Goal: Information Seeking & Learning: Learn about a topic

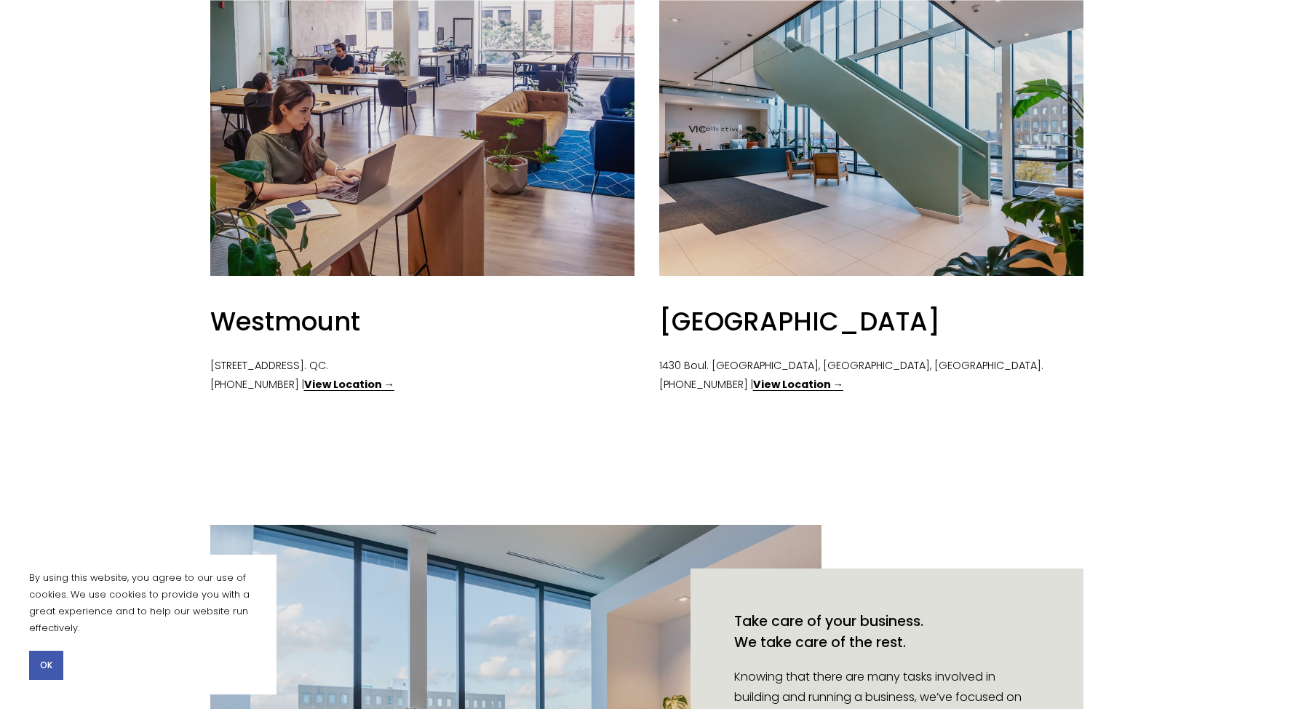
scroll to position [816, 0]
click at [769, 378] on strong "View Location →" at bounding box center [798, 383] width 90 height 15
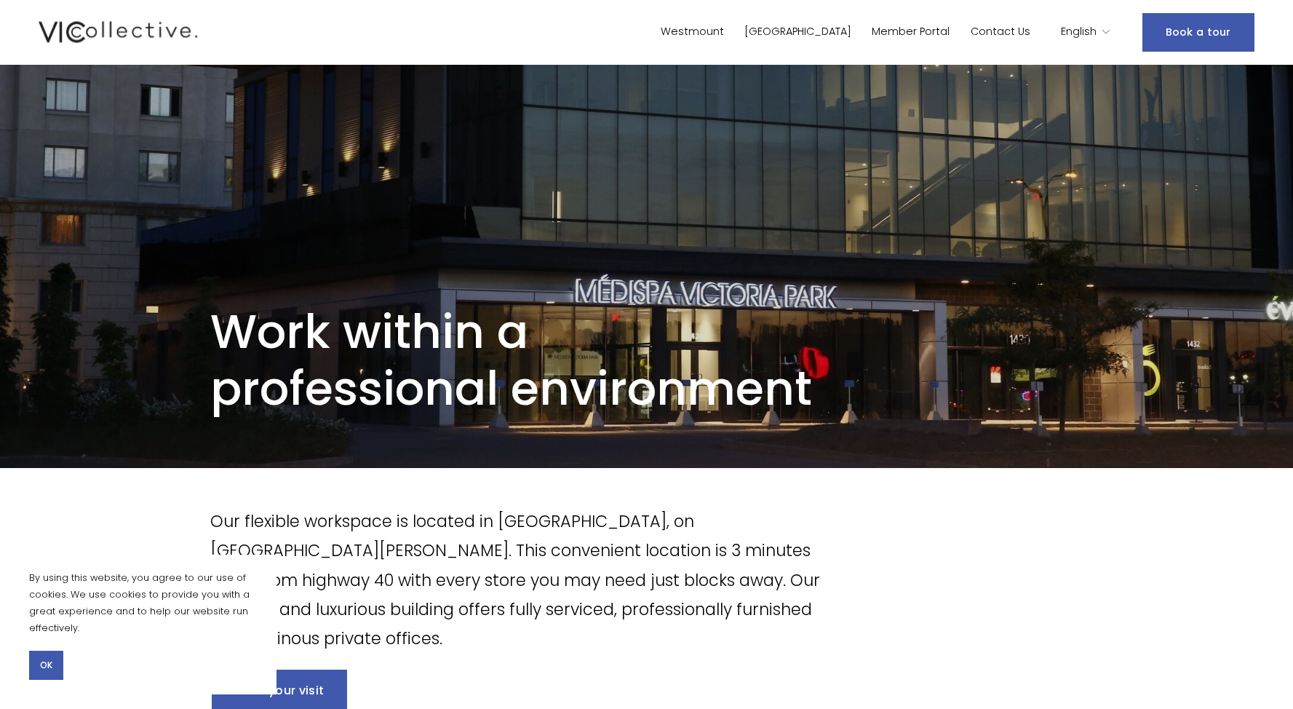
click at [845, 31] on link "[GEOGRAPHIC_DATA]" at bounding box center [798, 32] width 107 height 21
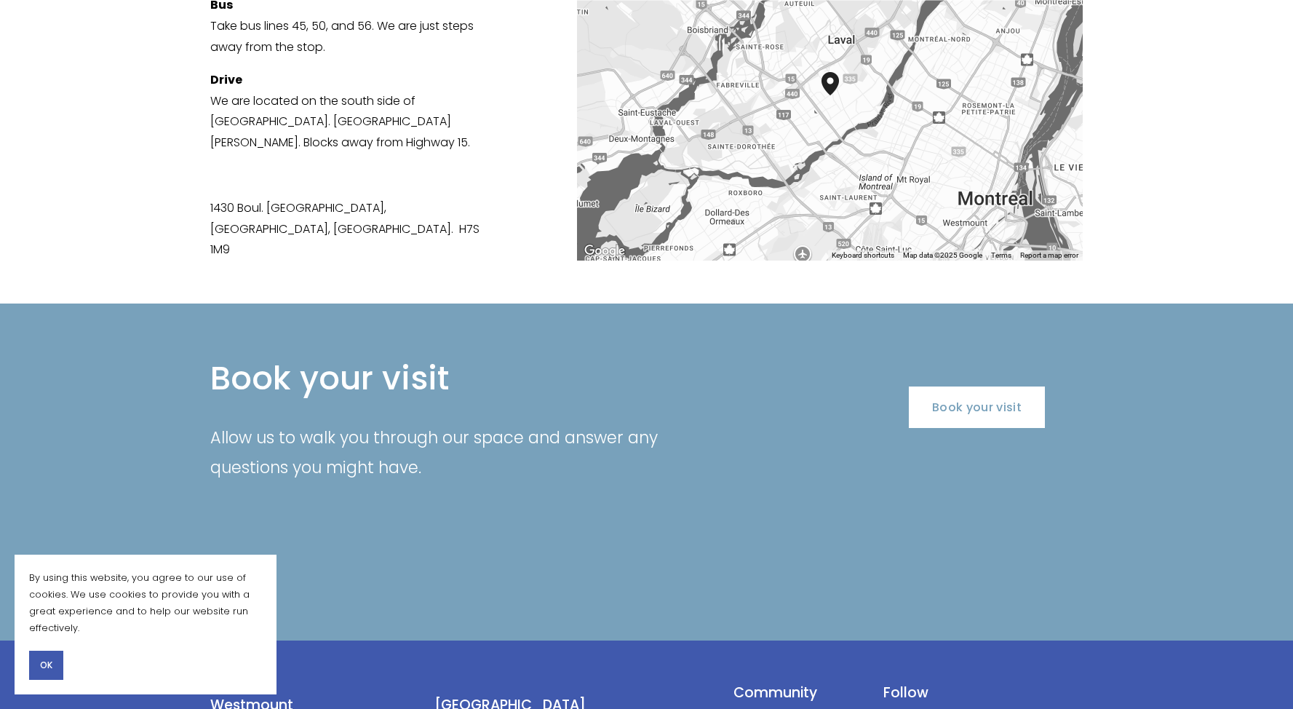
scroll to position [2670, 0]
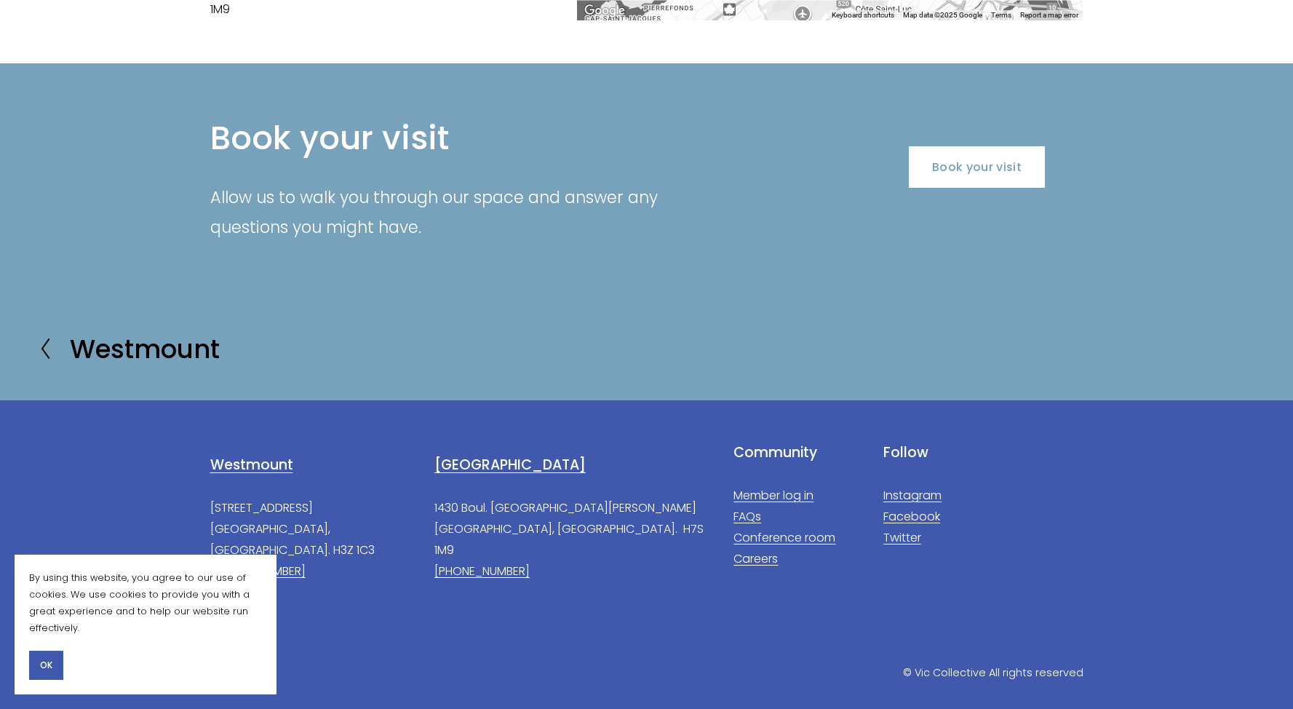
click at [905, 485] on link "Instagram" at bounding box center [913, 495] width 58 height 21
click at [885, 223] on div "Book your visit Allow us to walk you through our space and answer any questions…" at bounding box center [646, 179] width 1293 height 211
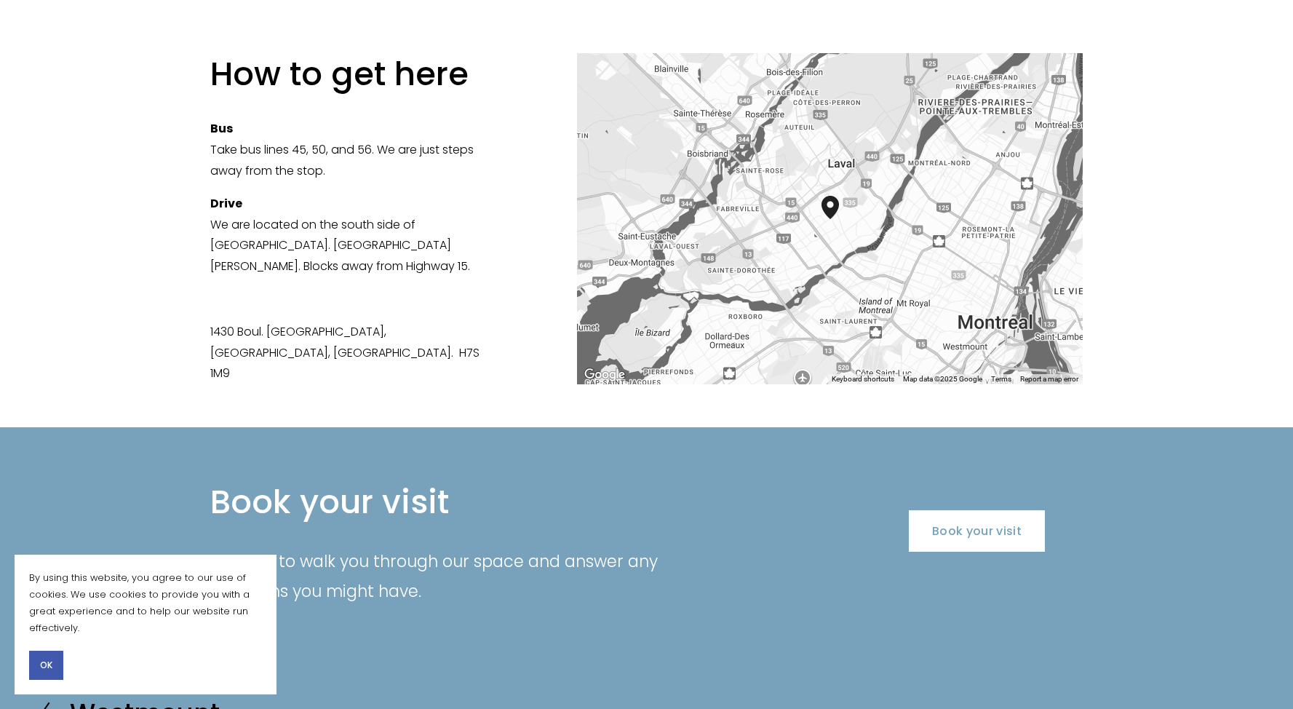
scroll to position [2670, 0]
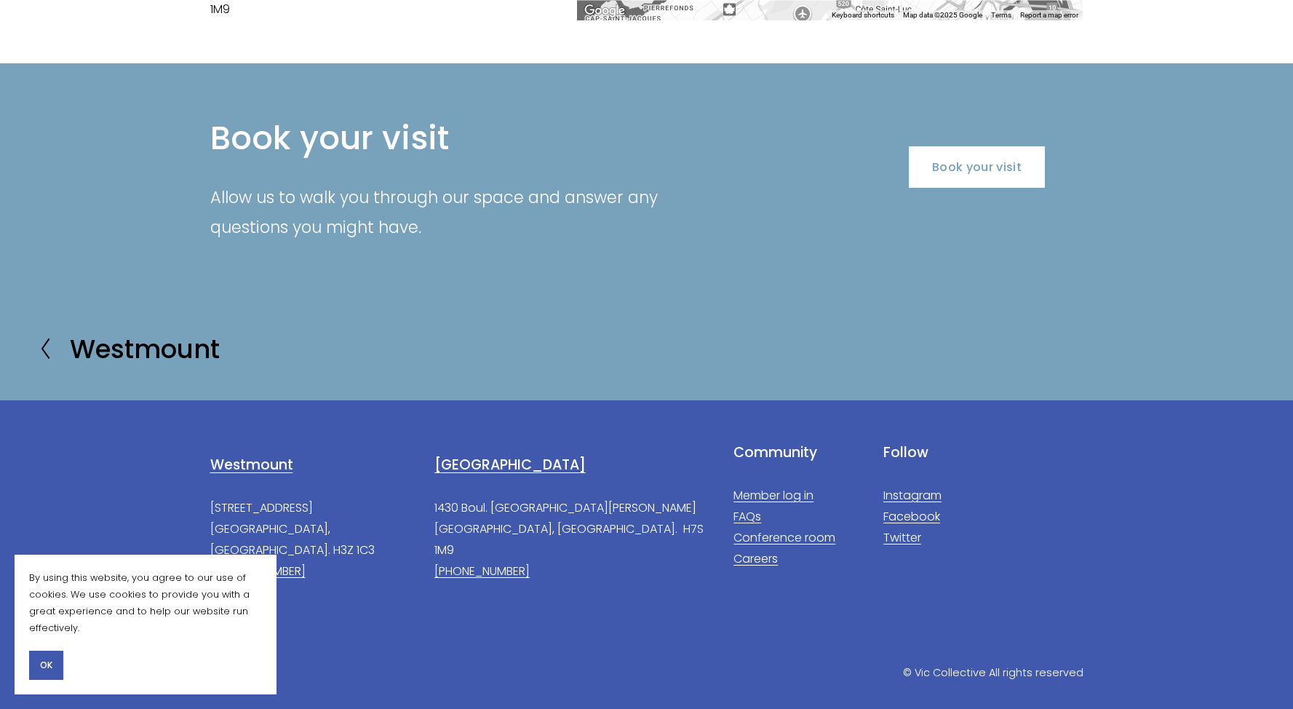
click at [758, 297] on section "Previous Previous Westmount" at bounding box center [646, 348] width 1293 height 103
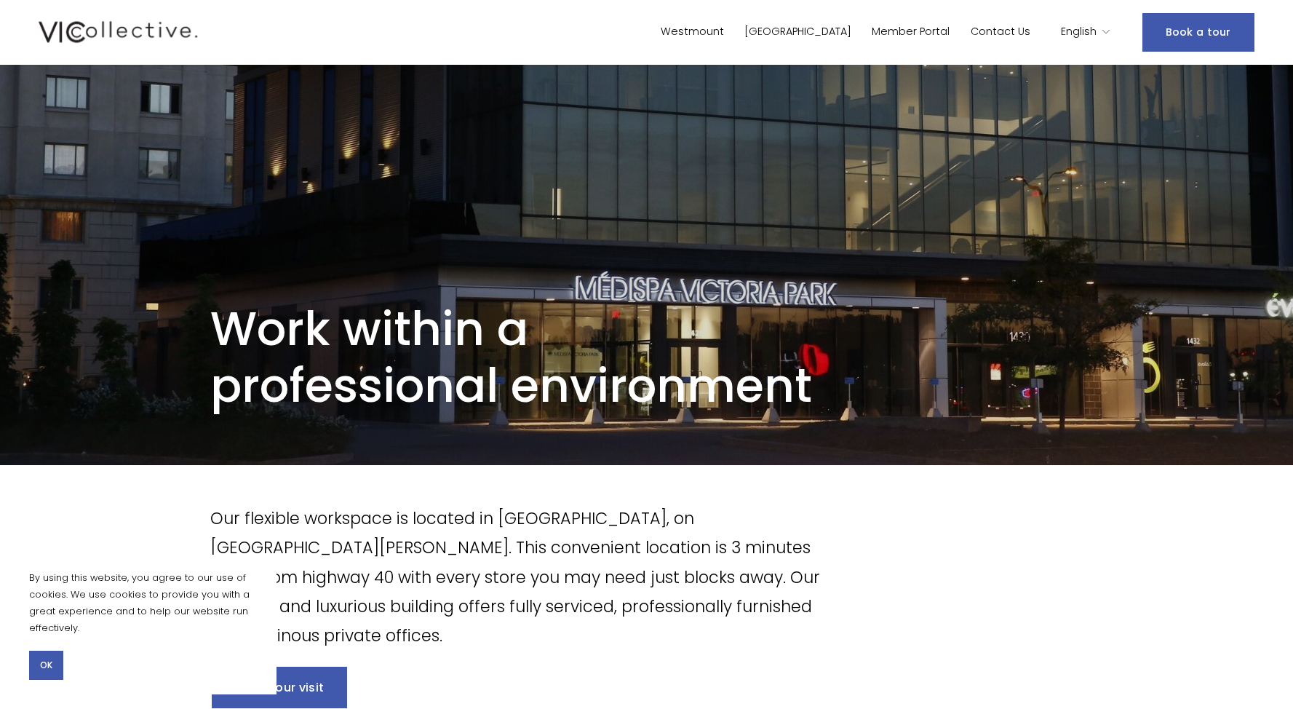
scroll to position [0, 0]
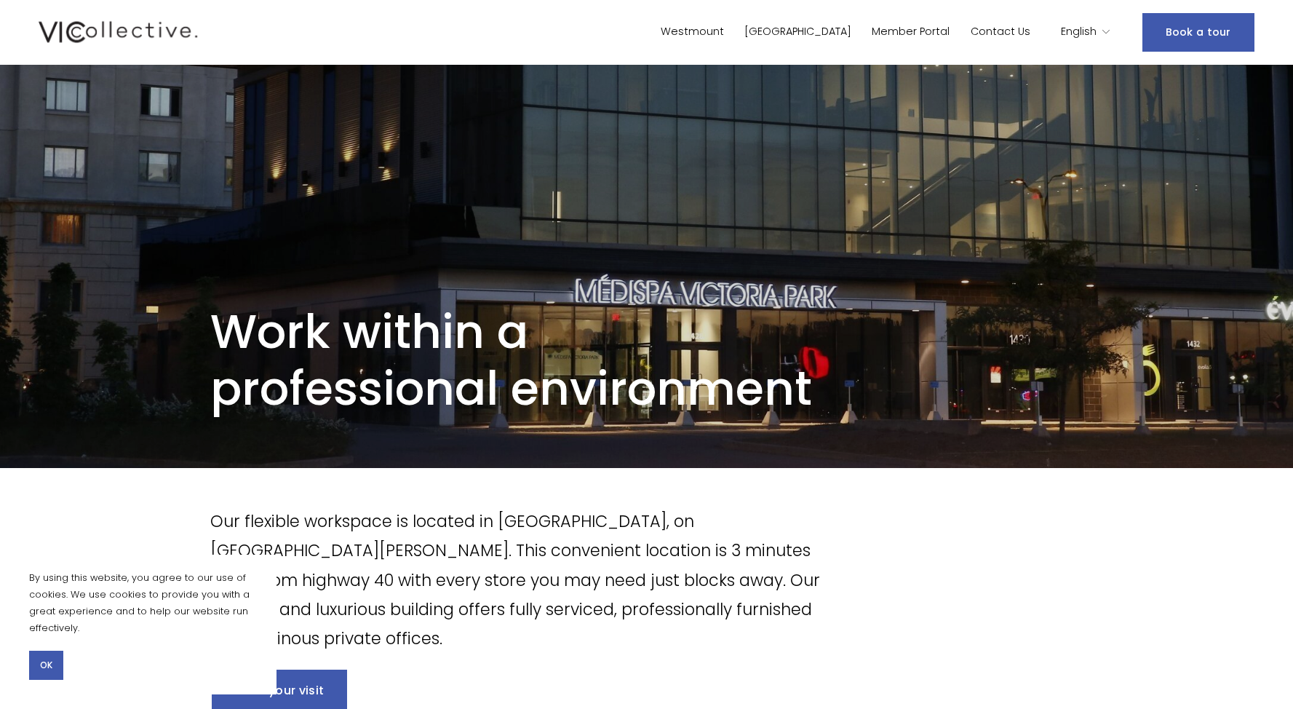
click at [122, 35] on img at bounding box center [118, 32] width 159 height 28
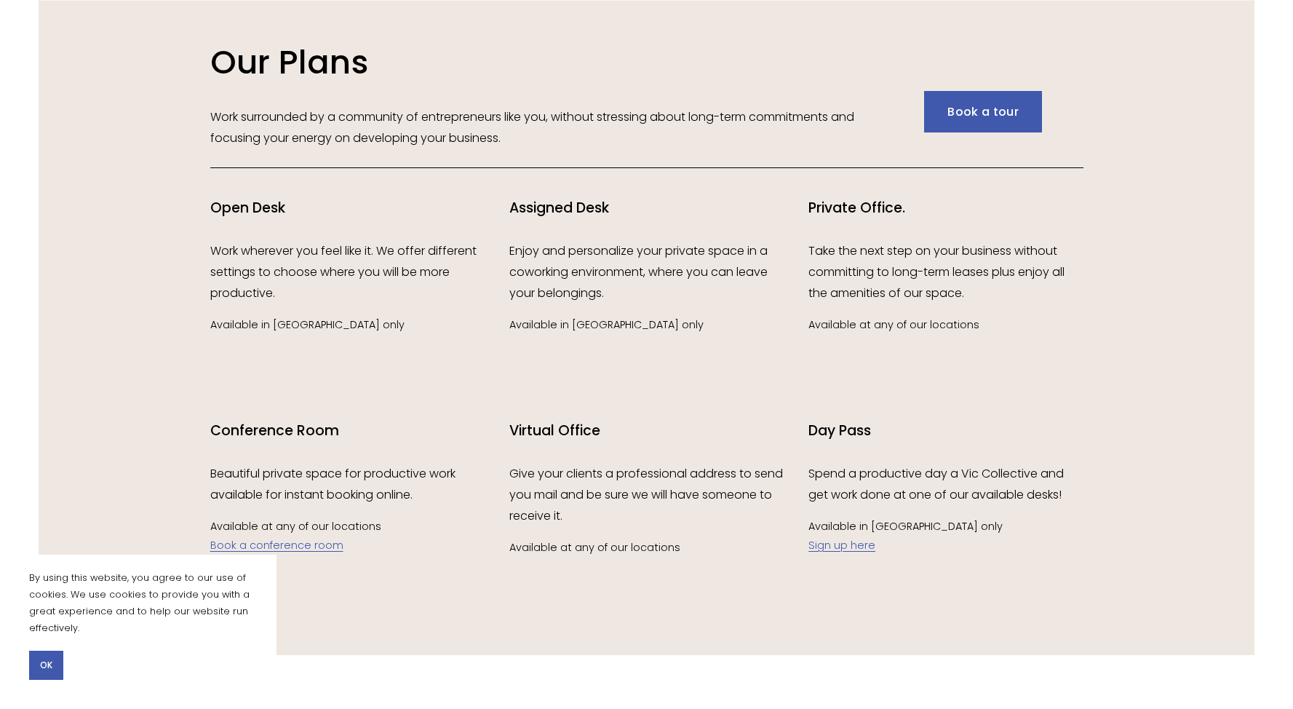
scroll to position [2192, 0]
click at [225, 217] on h4 "Open Desk" at bounding box center [347, 208] width 274 height 20
click at [274, 278] on p "Work wherever you feel like it. We offer different settings to choose where you…" at bounding box center [347, 271] width 274 height 63
click at [564, 277] on p "Enjoy and personalize your private space in a coworking environment, where you …" at bounding box center [646, 271] width 274 height 63
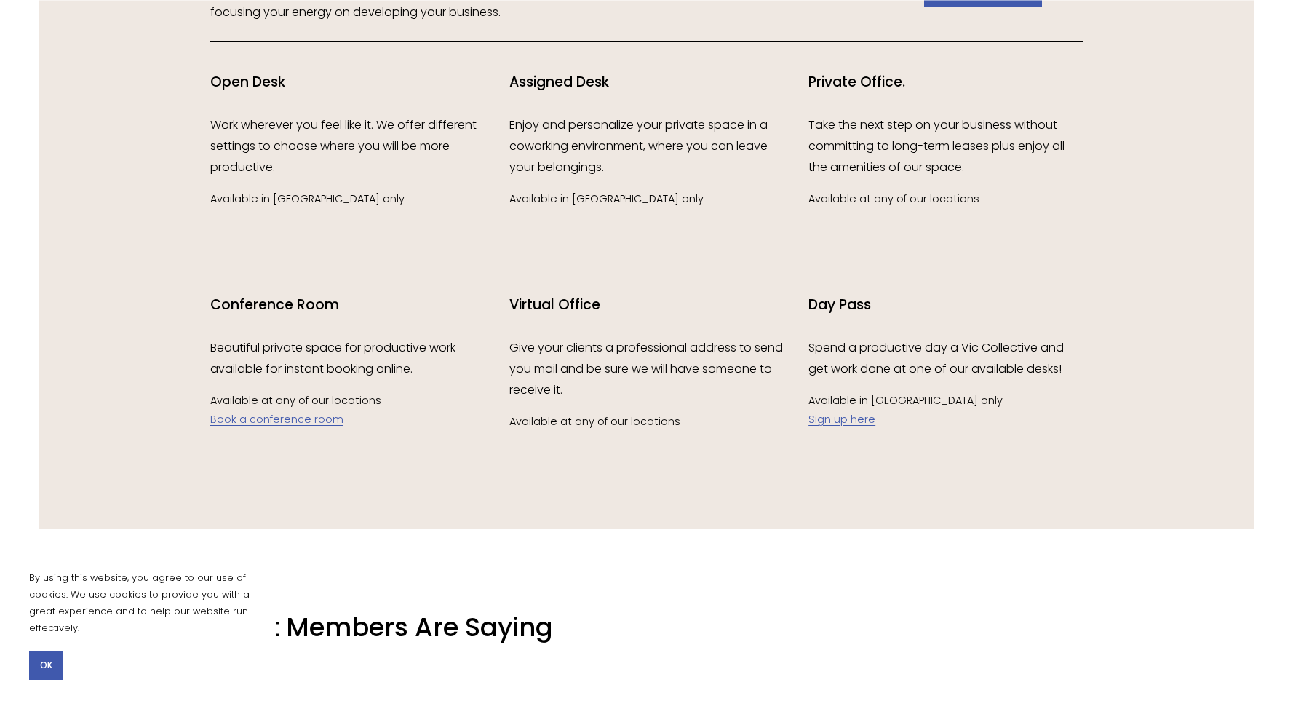
scroll to position [2177, 0]
